Goal: Task Accomplishment & Management: Manage account settings

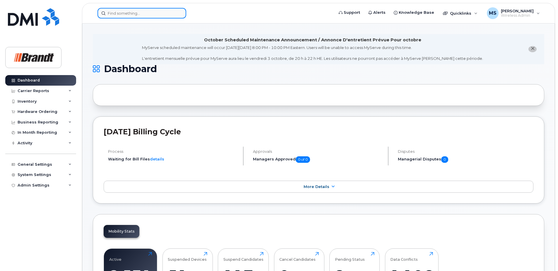
click at [154, 12] on input at bounding box center [142, 13] width 89 height 11
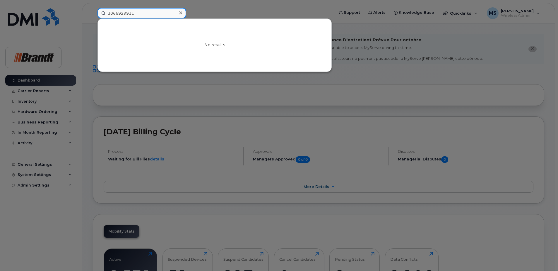
type input "3066929911"
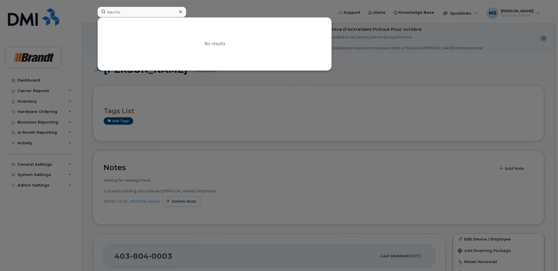
drag, startPoint x: 137, startPoint y: 12, endPoint x: 27, endPoint y: 16, distance: 110.1
click at [93, 15] on div "kev ho No results" at bounding box center [214, 13] width 242 height 13
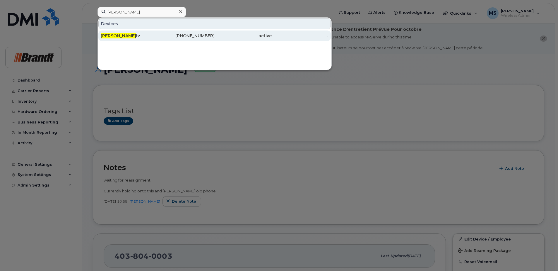
type input "ken hol"
click at [221, 37] on div "active" at bounding box center [243, 36] width 57 height 6
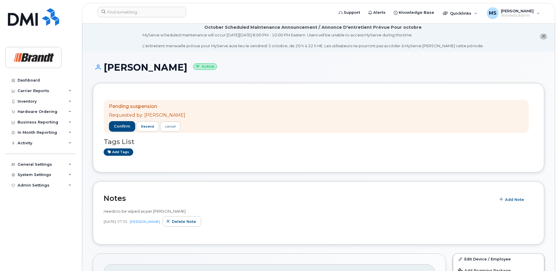
scroll to position [146, 0]
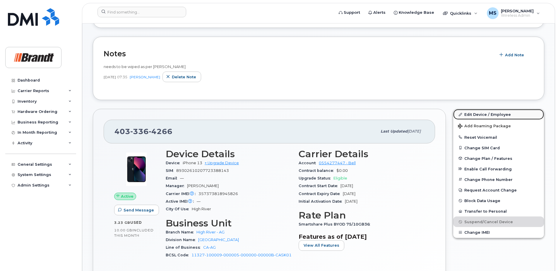
click at [504, 112] on link "Edit Device / Employee" at bounding box center [498, 114] width 91 height 11
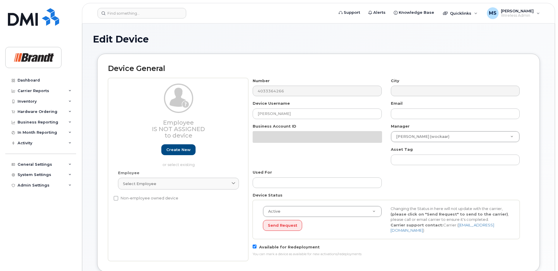
select select "34499228"
select select "35155014"
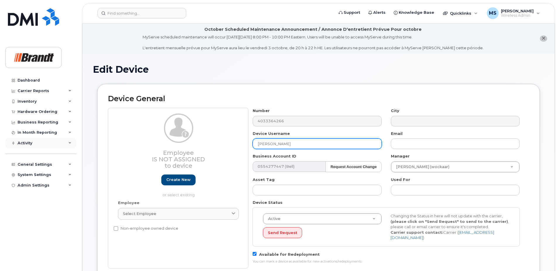
drag, startPoint x: 268, startPoint y: 144, endPoint x: 36, endPoint y: 144, distance: 232.2
type input "S"
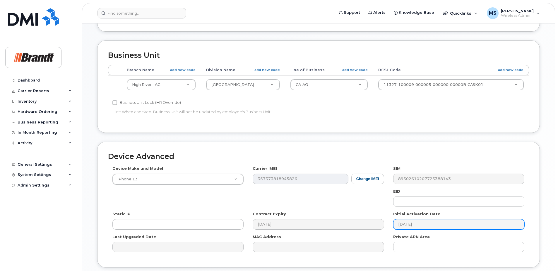
scroll to position [290, 0]
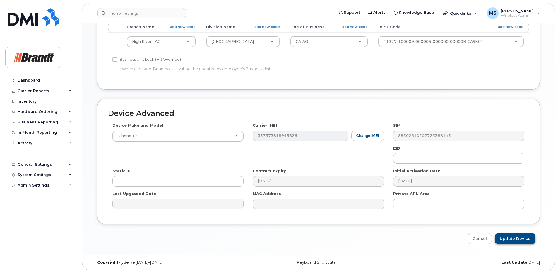
type input "Spare Branch Manager High River"
drag, startPoint x: 512, startPoint y: 235, endPoint x: 449, endPoint y: 239, distance: 63.1
click at [511, 235] on input "Update Device" at bounding box center [515, 238] width 41 height 11
type input "Saving..."
